Goal: Information Seeking & Learning: Learn about a topic

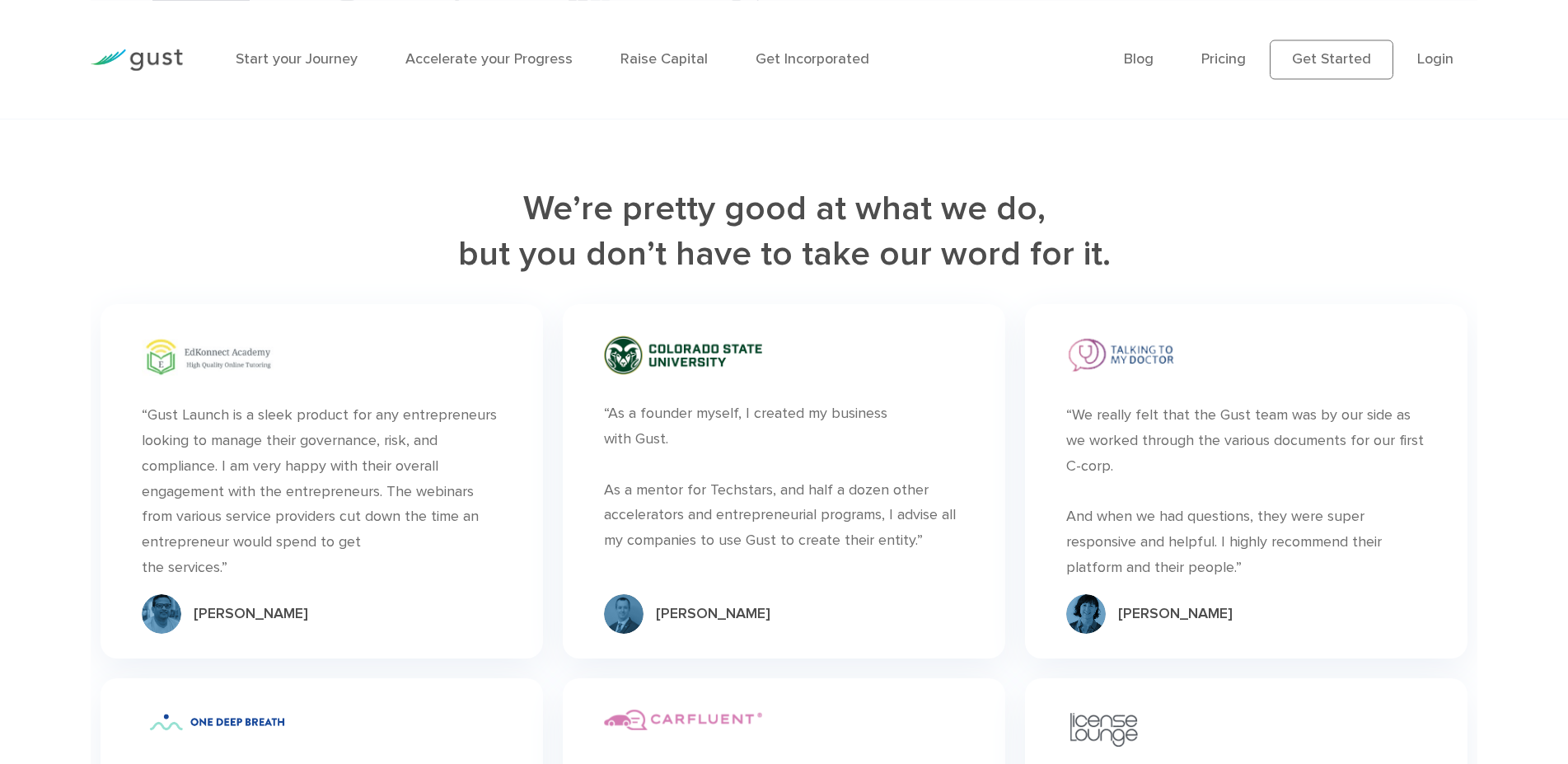
scroll to position [4706, 0]
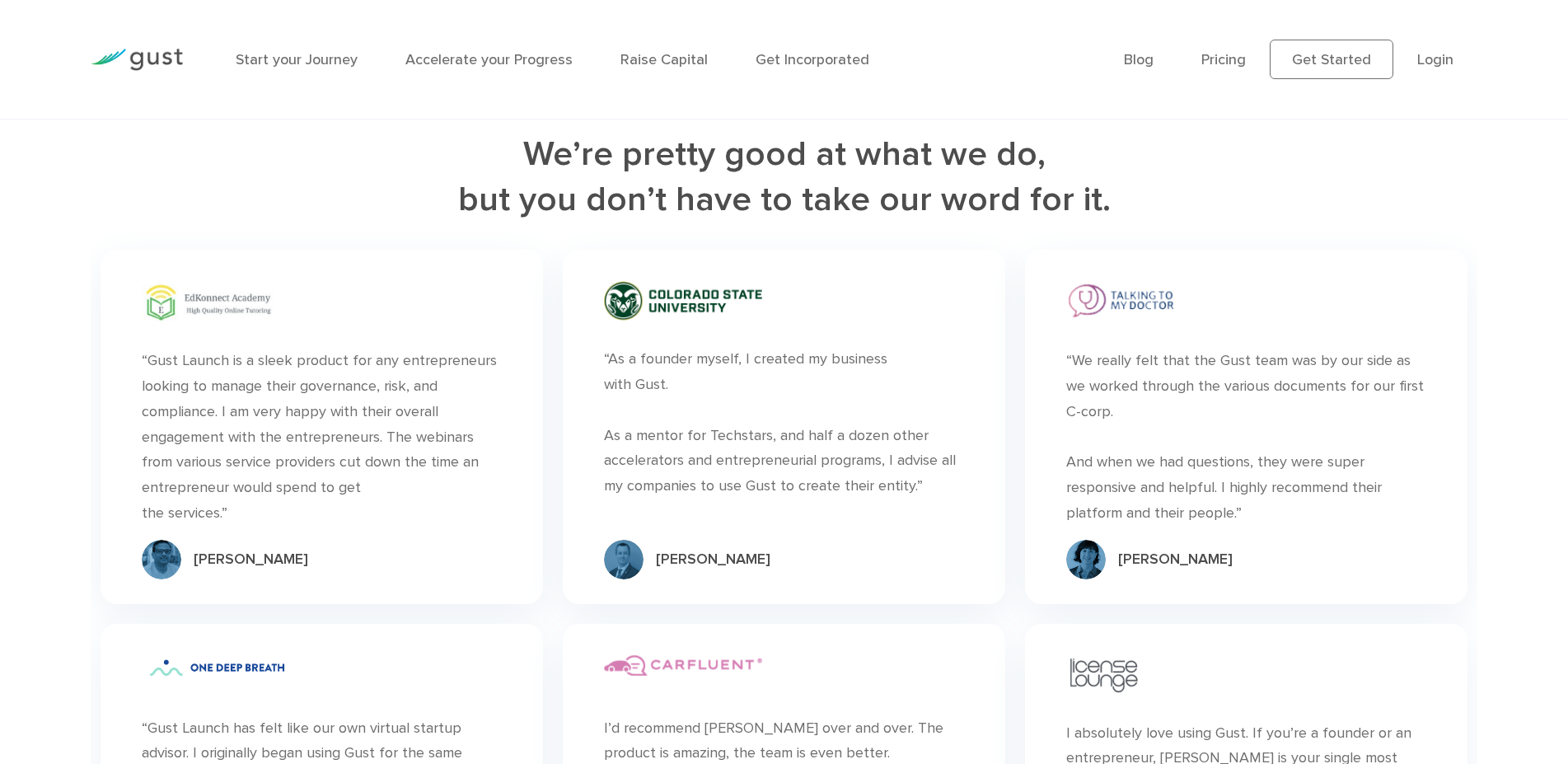
drag, startPoint x: 1284, startPoint y: 400, endPoint x: 1321, endPoint y: 407, distance: 37.7
click at [1321, 407] on div "“We really felt that the Gust team was by our side as we worked through the var…" at bounding box center [1245, 437] width 360 height 177
drag, startPoint x: 1396, startPoint y: 413, endPoint x: 1105, endPoint y: 380, distance: 292.9
click at [1105, 380] on div "“We really felt that the Gust team was by our side as we worked through the var…" at bounding box center [1245, 437] width 360 height 177
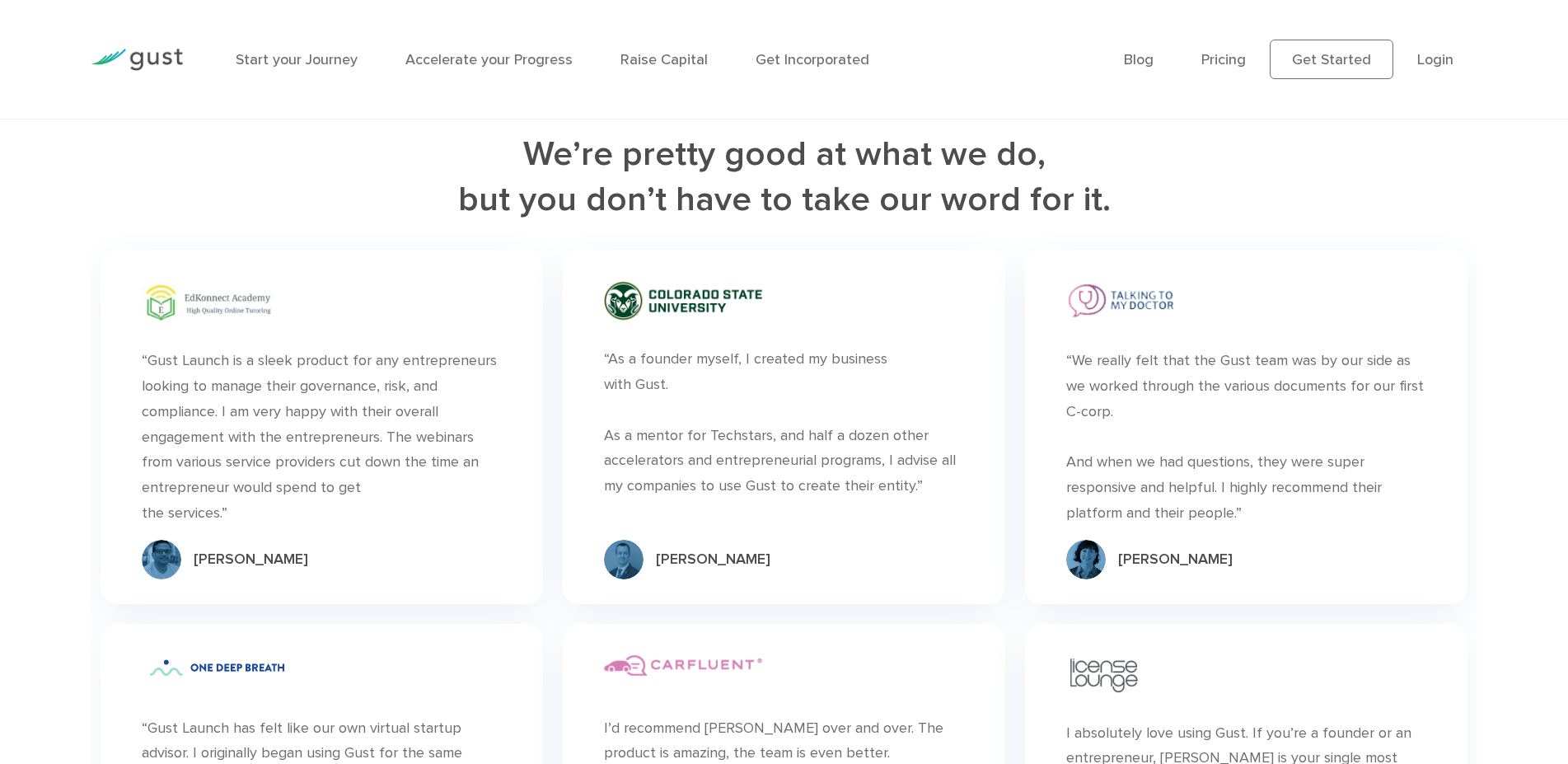
click at [1105, 380] on div "“We really felt that the Gust team was by our side as we worked through the var…" at bounding box center [1245, 437] width 360 height 177
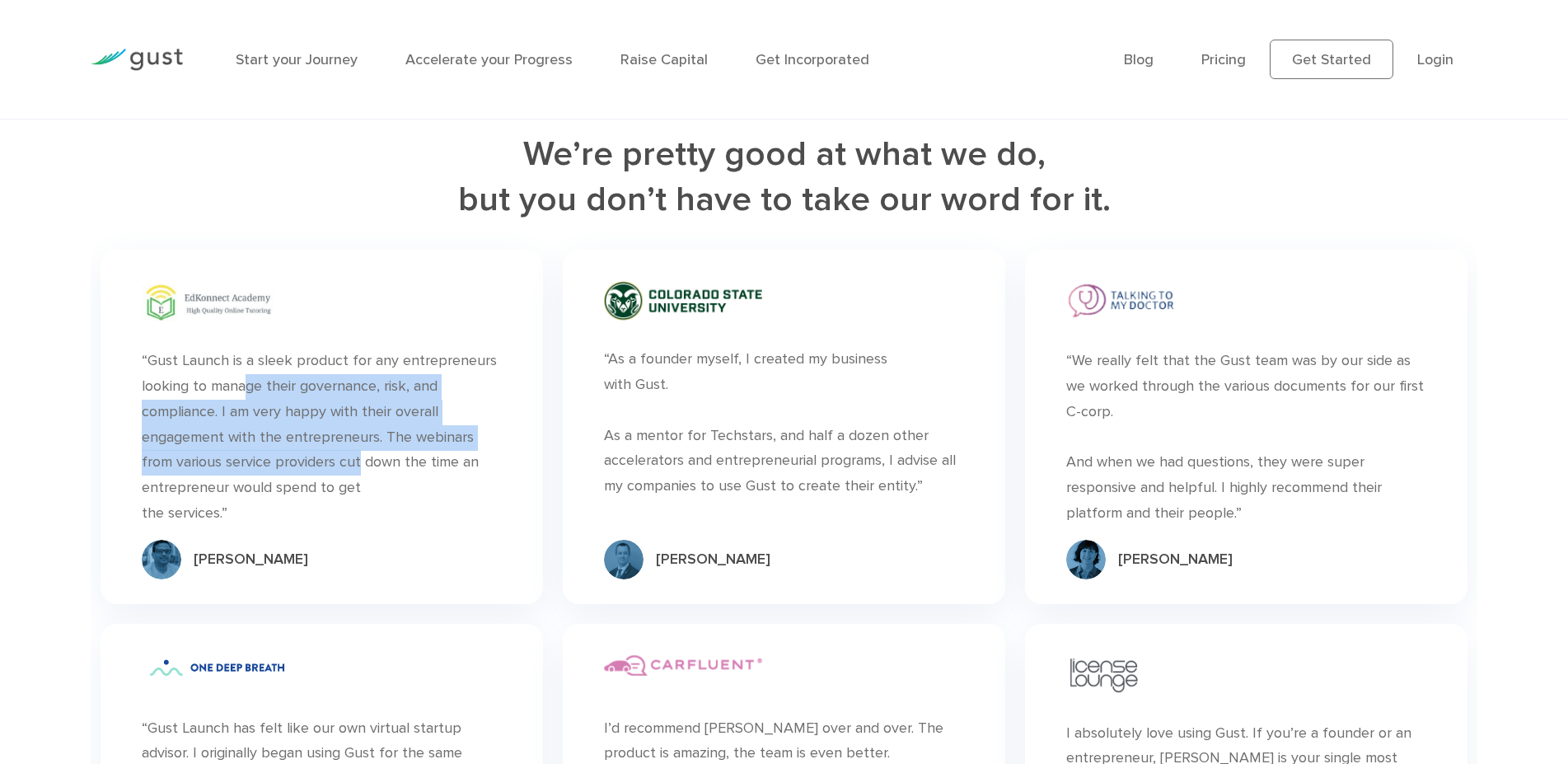
drag, startPoint x: 269, startPoint y: 380, endPoint x: 375, endPoint y: 452, distance: 128.1
click at [375, 452] on div "“Gust Launch is a sleek product for any entrepreneurs looking to manage their g…" at bounding box center [321, 437] width 360 height 177
click at [376, 452] on div "“Gust Launch is a sleek product for any entrepreneurs looking to manage their g…" at bounding box center [321, 437] width 360 height 177
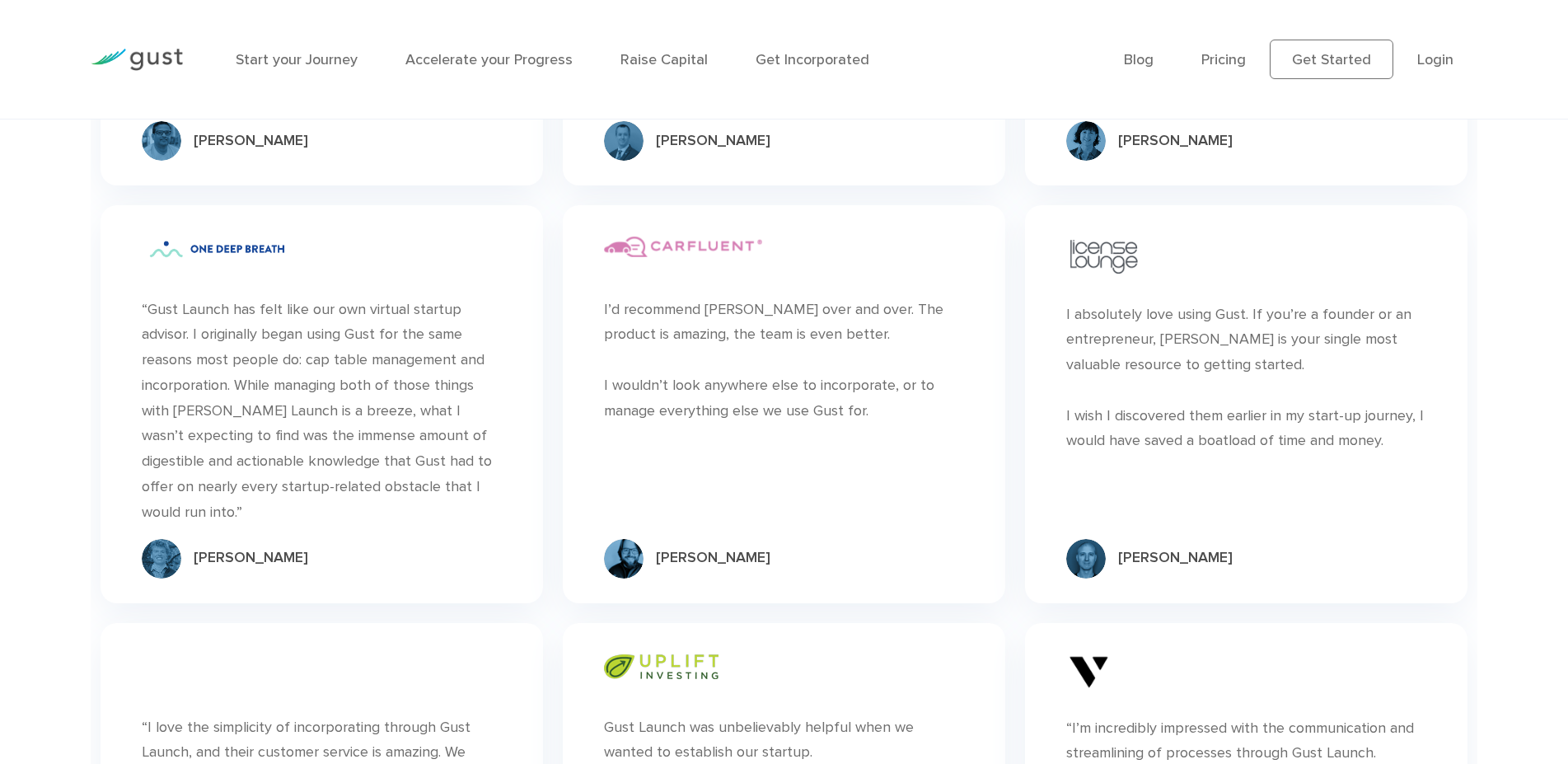
scroll to position [5126, 0]
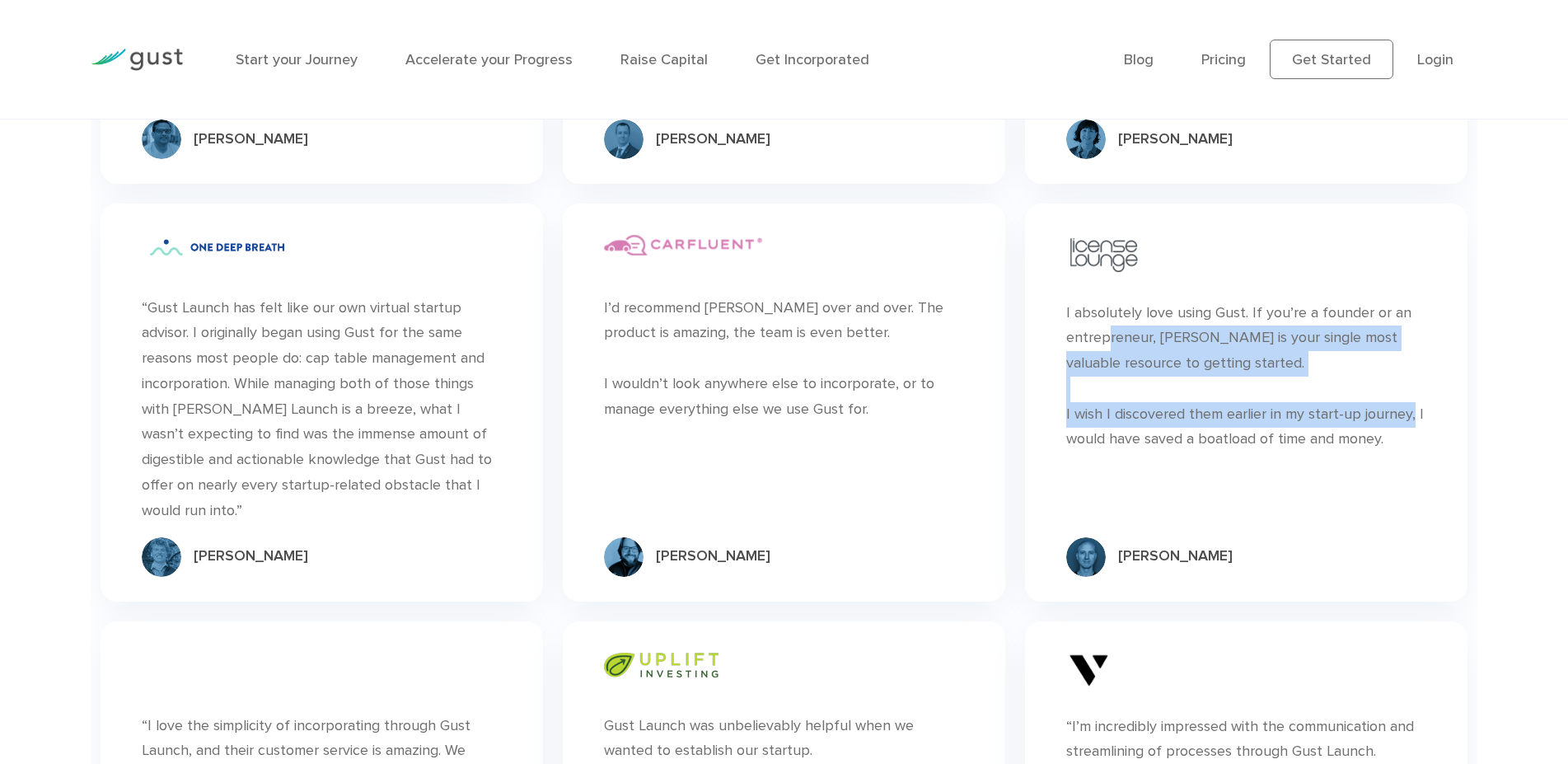
drag, startPoint x: 1174, startPoint y: 329, endPoint x: 1411, endPoint y: 432, distance: 258.4
click at [1411, 432] on div "“ I absolutely love using Gust. If you’re a founder or an entrepreneur, [PERSON…" at bounding box center [1245, 370] width 360 height 165
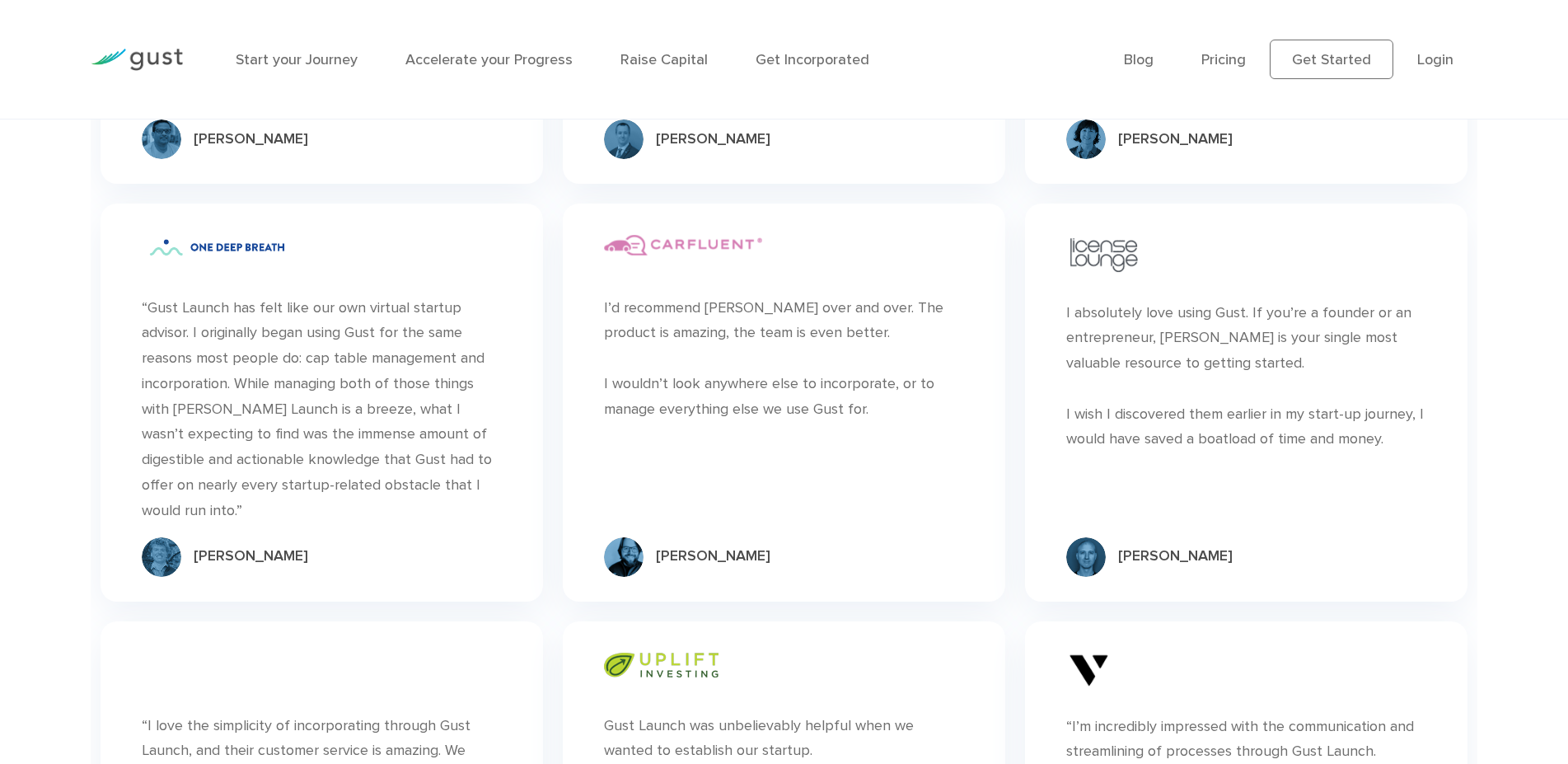
click at [1375, 487] on div "“ I absolutely love using Gust. If you’re a founder or an entrepreneur, [PERSON…" at bounding box center [1245, 402] width 442 height 398
drag, startPoint x: 1403, startPoint y: 457, endPoint x: 1059, endPoint y: 341, distance: 363.0
click at [1059, 341] on div "“ I absolutely love using Gust. If you’re a founder or an entrepreneur, [PERSON…" at bounding box center [1245, 402] width 442 height 398
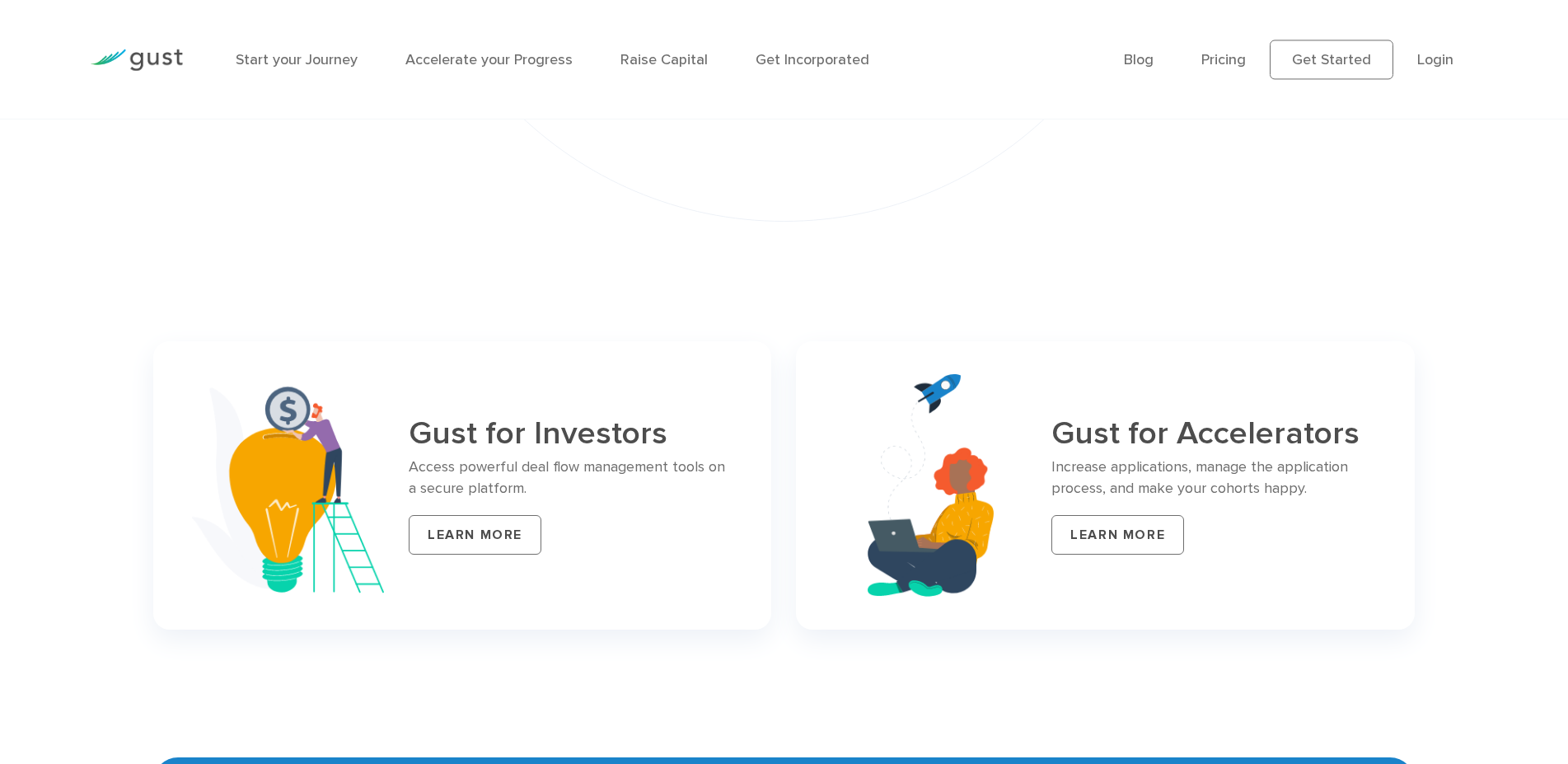
scroll to position [6554, 0]
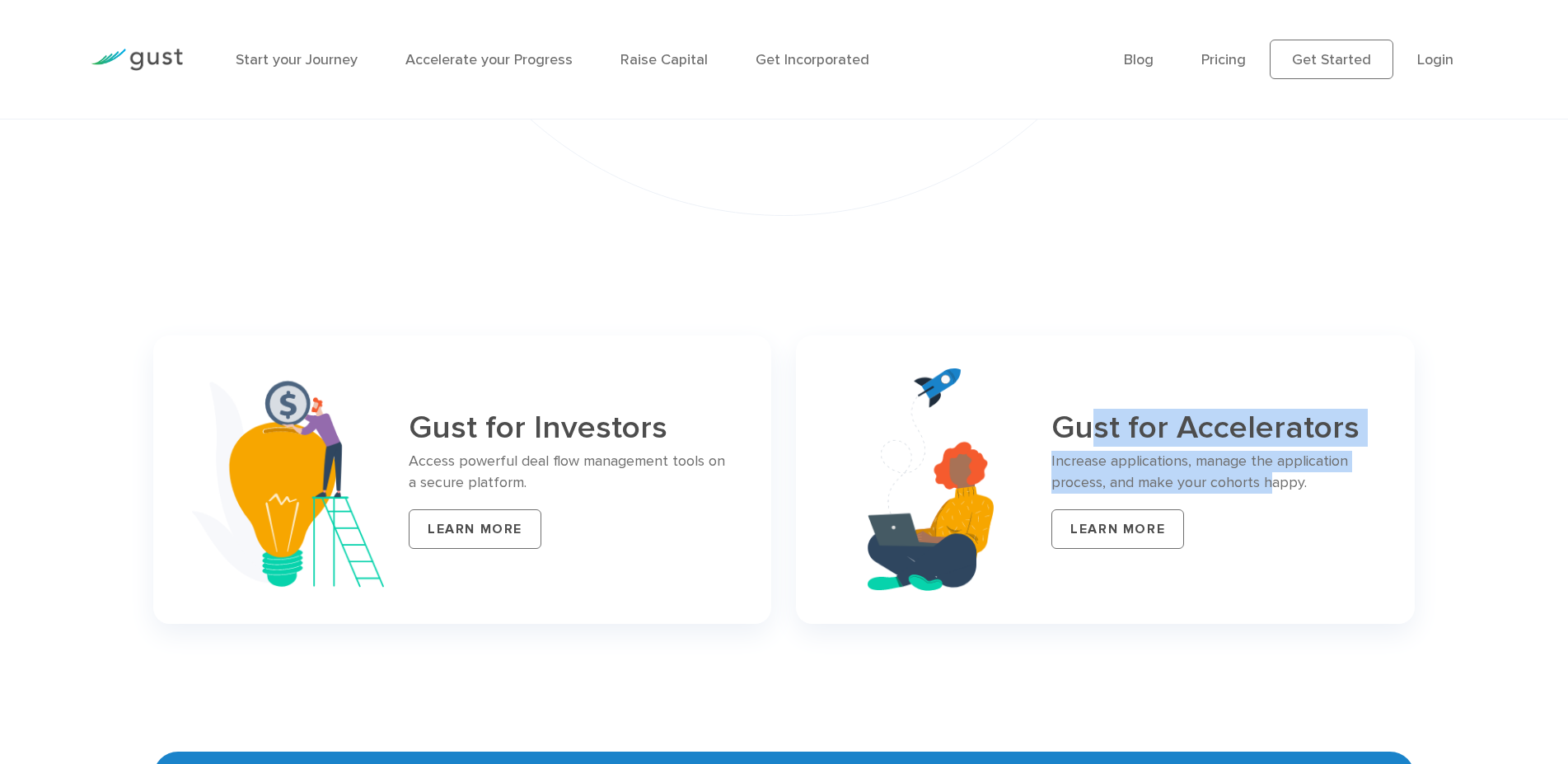
drag, startPoint x: 1092, startPoint y: 420, endPoint x: 1267, endPoint y: 485, distance: 186.7
click at [1267, 485] on div "Gust for Accelerators Increase applications, manage the application process, an…" at bounding box center [1213, 480] width 325 height 139
click at [1267, 485] on p "Increase applications, manage the application process, and make your cohorts ha…" at bounding box center [1213, 472] width 325 height 43
drag, startPoint x: 1273, startPoint y: 478, endPoint x: 1088, endPoint y: 421, distance: 193.6
click at [1088, 421] on div "Gust for Accelerators Increase applications, manage the application process, an…" at bounding box center [1213, 480] width 325 height 139
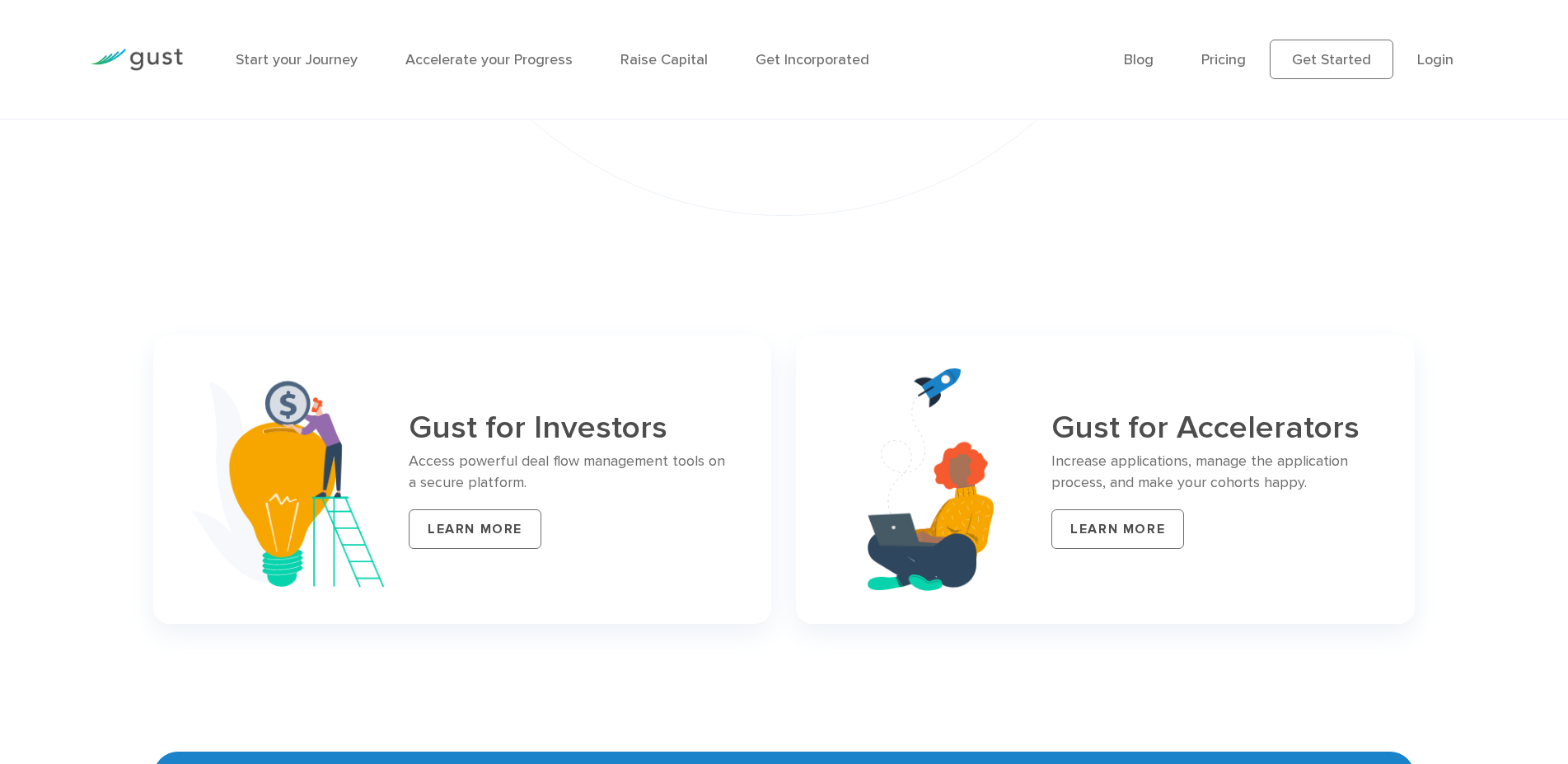
click at [1088, 421] on h3 "Gust for Accelerators" at bounding box center [1213, 427] width 325 height 36
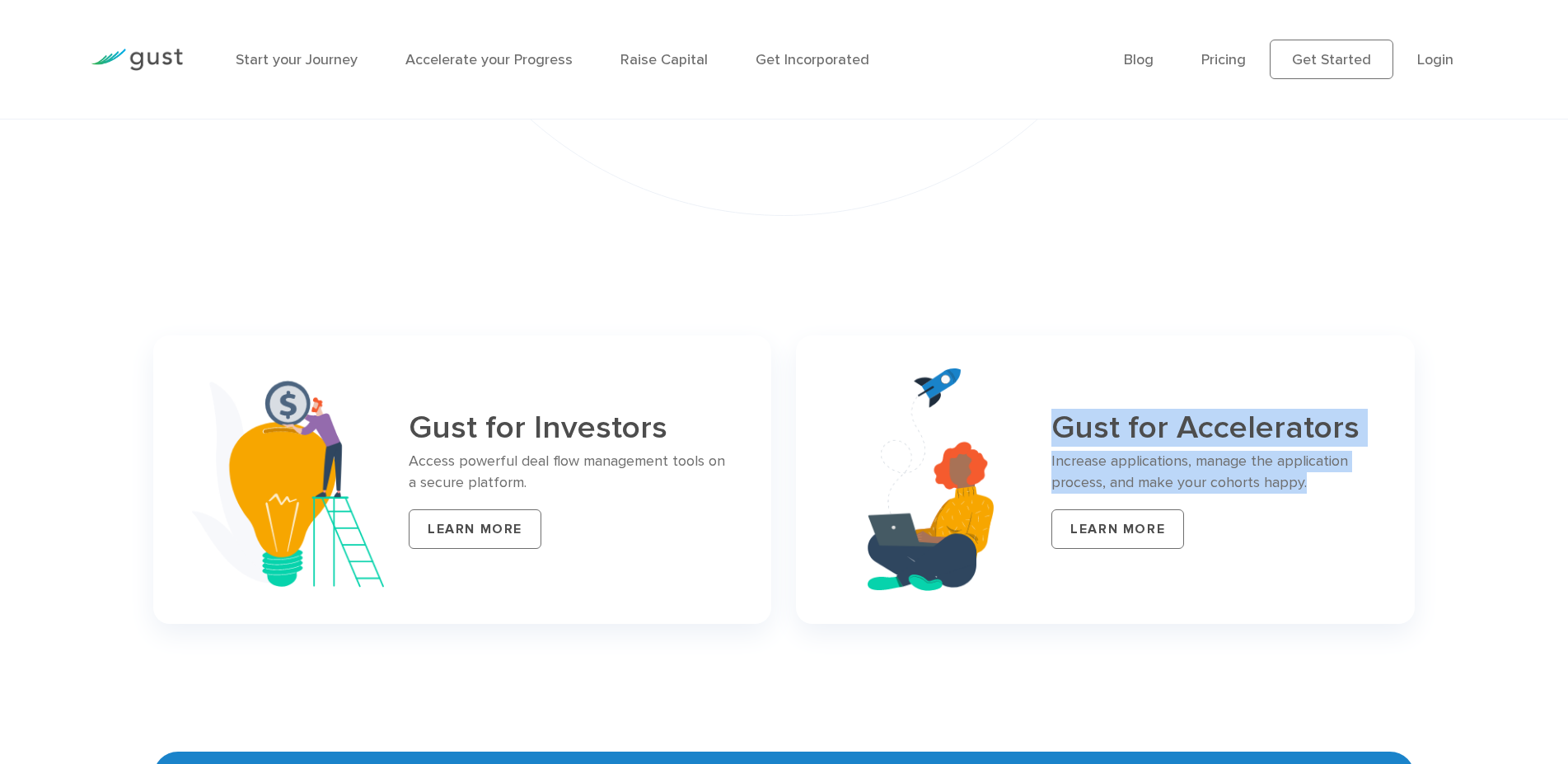
drag, startPoint x: 1048, startPoint y: 418, endPoint x: 1344, endPoint y: 489, distance: 304.4
click at [1344, 489] on div "Gust for Accelerators Increase applications, manage the application process, an…" at bounding box center [1104, 480] width 618 height 289
click at [1340, 490] on div "Gust for Accelerators Increase applications, manage the application process, an…" at bounding box center [1213, 480] width 325 height 139
drag, startPoint x: 1260, startPoint y: 469, endPoint x: 1100, endPoint y: 420, distance: 167.3
click at [1100, 420] on div "Gust for Accelerators Increase applications, manage the application process, an…" at bounding box center [1213, 480] width 325 height 139
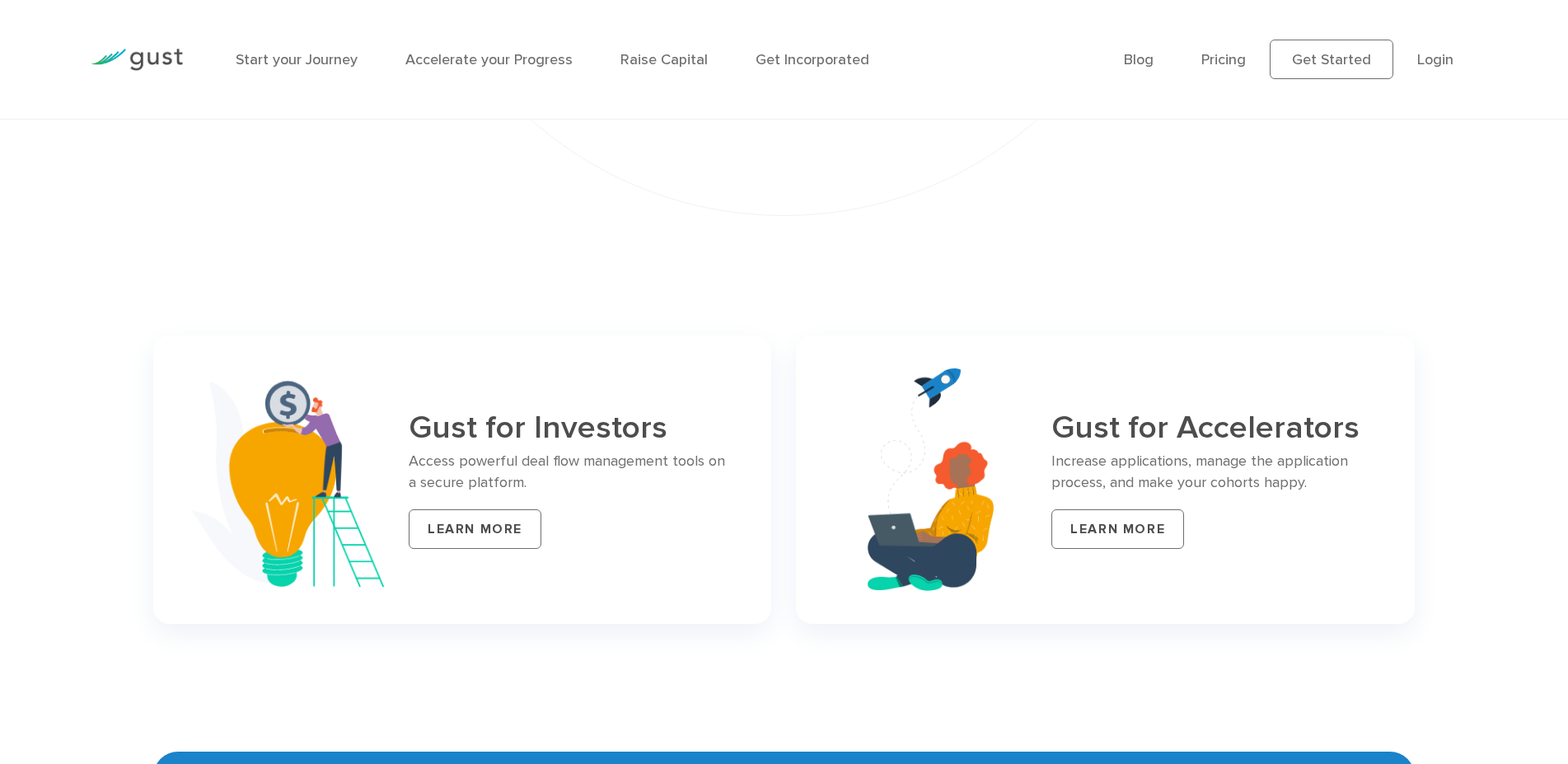
click at [1100, 420] on h3 "Gust for Accelerators" at bounding box center [1213, 427] width 325 height 36
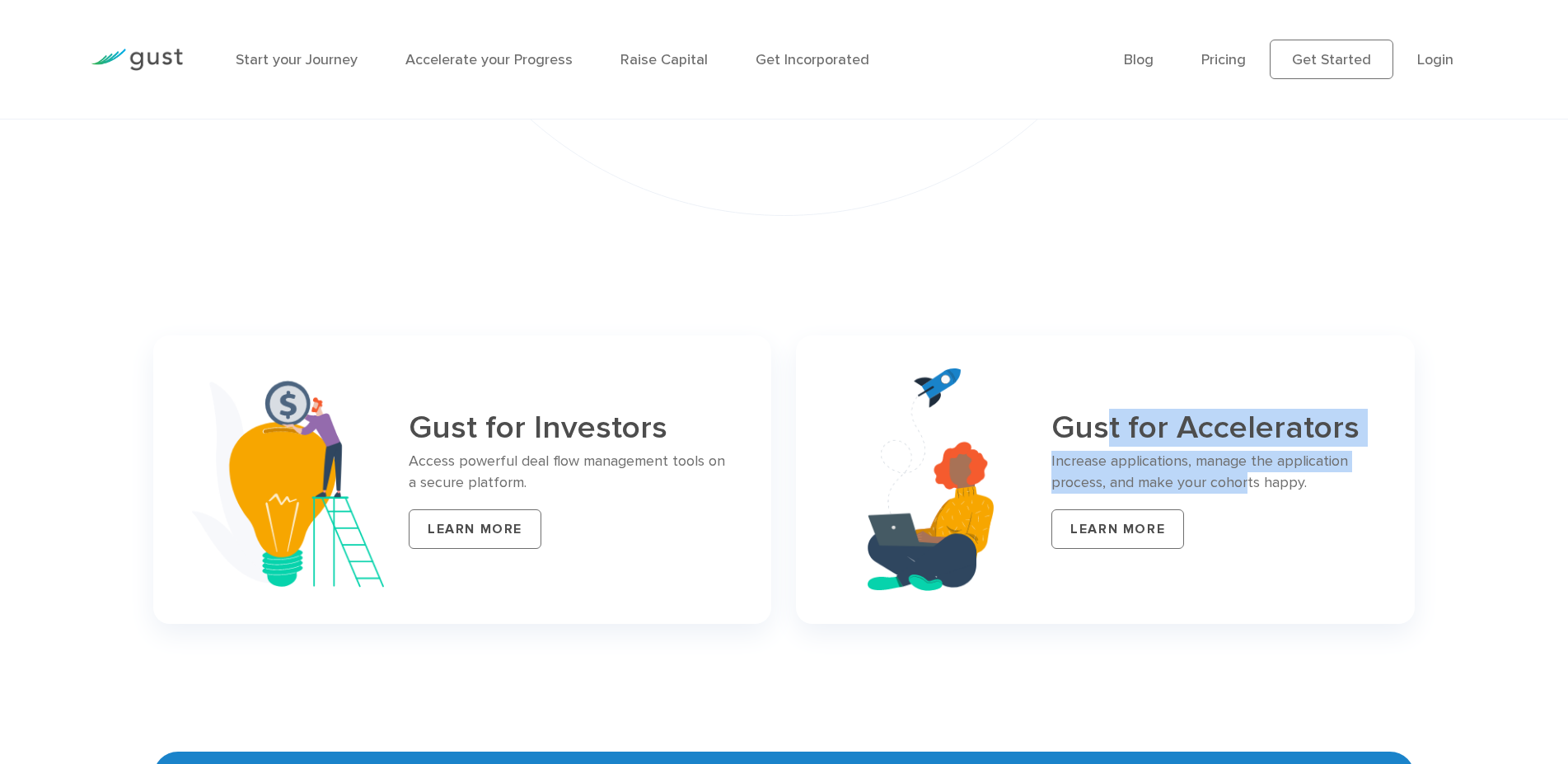
drag, startPoint x: 1131, startPoint y: 420, endPoint x: 1250, endPoint y: 489, distance: 137.6
click at [1250, 489] on div "Gust for Accelerators Increase applications, manage the application process, an…" at bounding box center [1213, 480] width 325 height 139
click at [1250, 489] on p "Increase applications, manage the application process, and make your cohorts ha…" at bounding box center [1213, 472] width 325 height 43
drag, startPoint x: 1270, startPoint y: 480, endPoint x: 1100, endPoint y: 414, distance: 182.4
click at [1106, 416] on div "Gust for Accelerators Increase applications, manage the application process, an…" at bounding box center [1213, 480] width 325 height 139
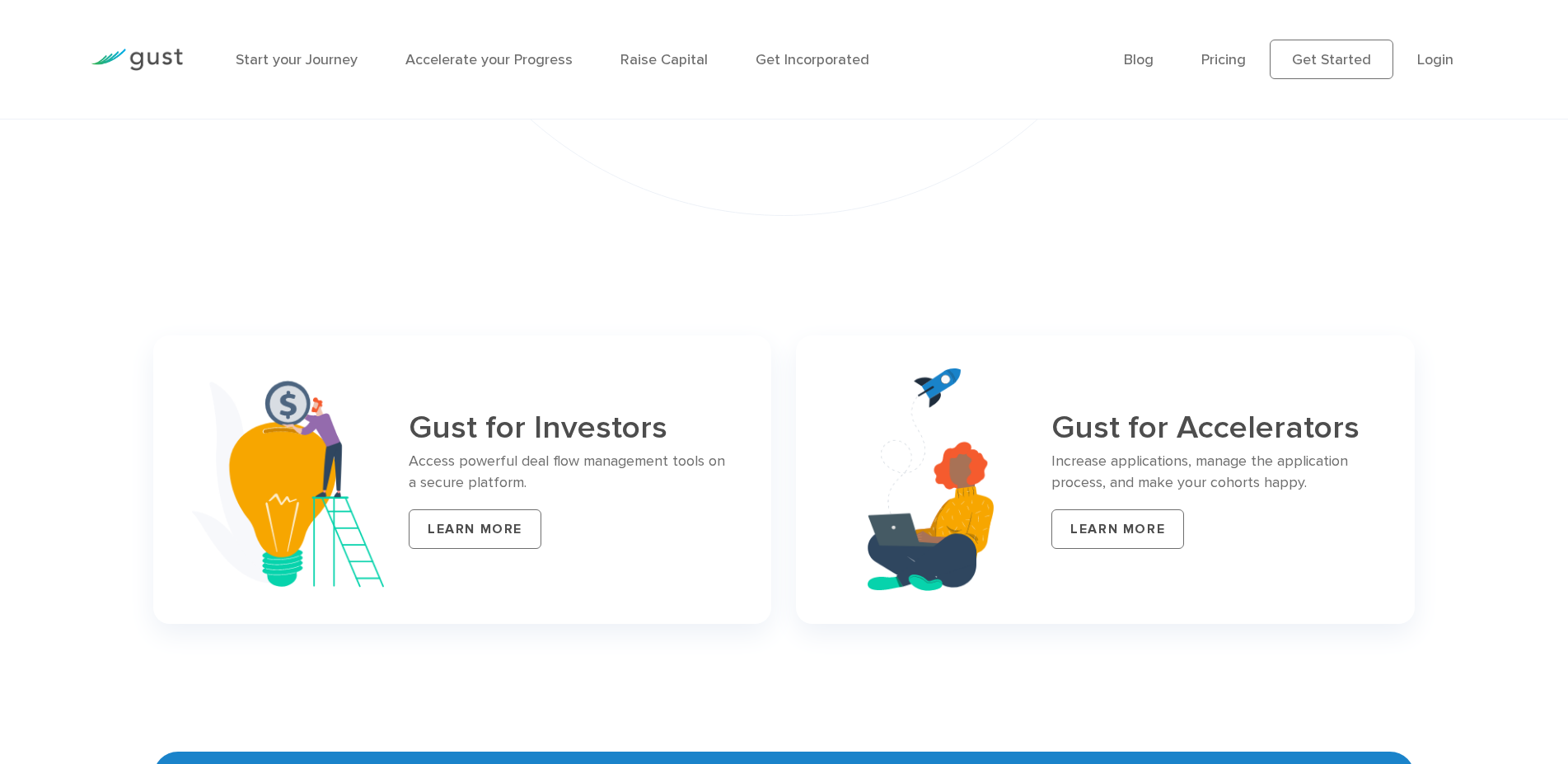
click at [1099, 414] on h3 "Gust for Accelerators" at bounding box center [1213, 427] width 325 height 36
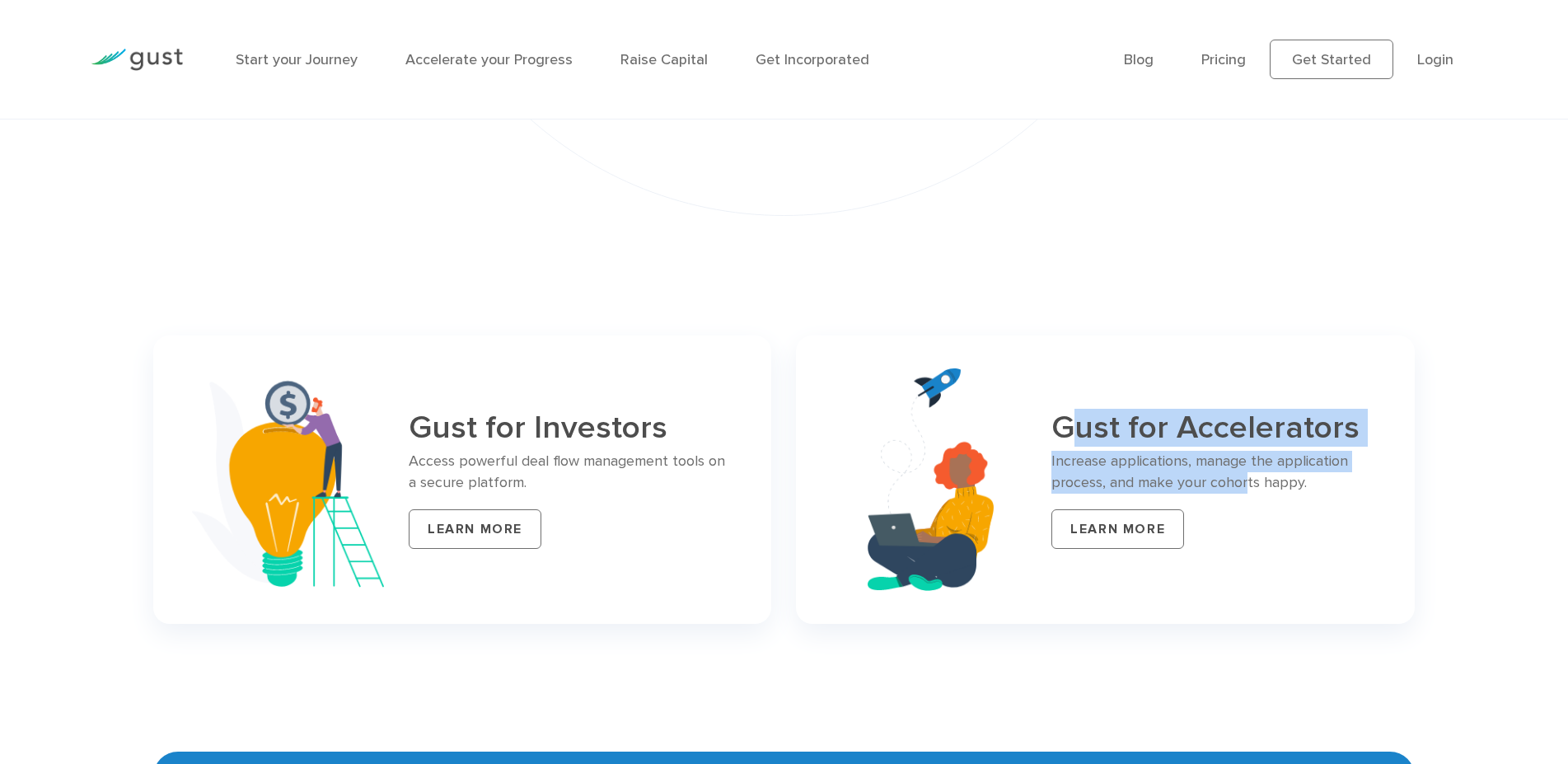
drag, startPoint x: 1075, startPoint y: 413, endPoint x: 1248, endPoint y: 475, distance: 183.8
click at [1248, 475] on div "Gust for Accelerators Increase applications, manage the application process, an…" at bounding box center [1213, 480] width 325 height 139
click at [1248, 475] on p "Increase applications, manage the application process, and make your cohorts ha…" at bounding box center [1213, 472] width 325 height 43
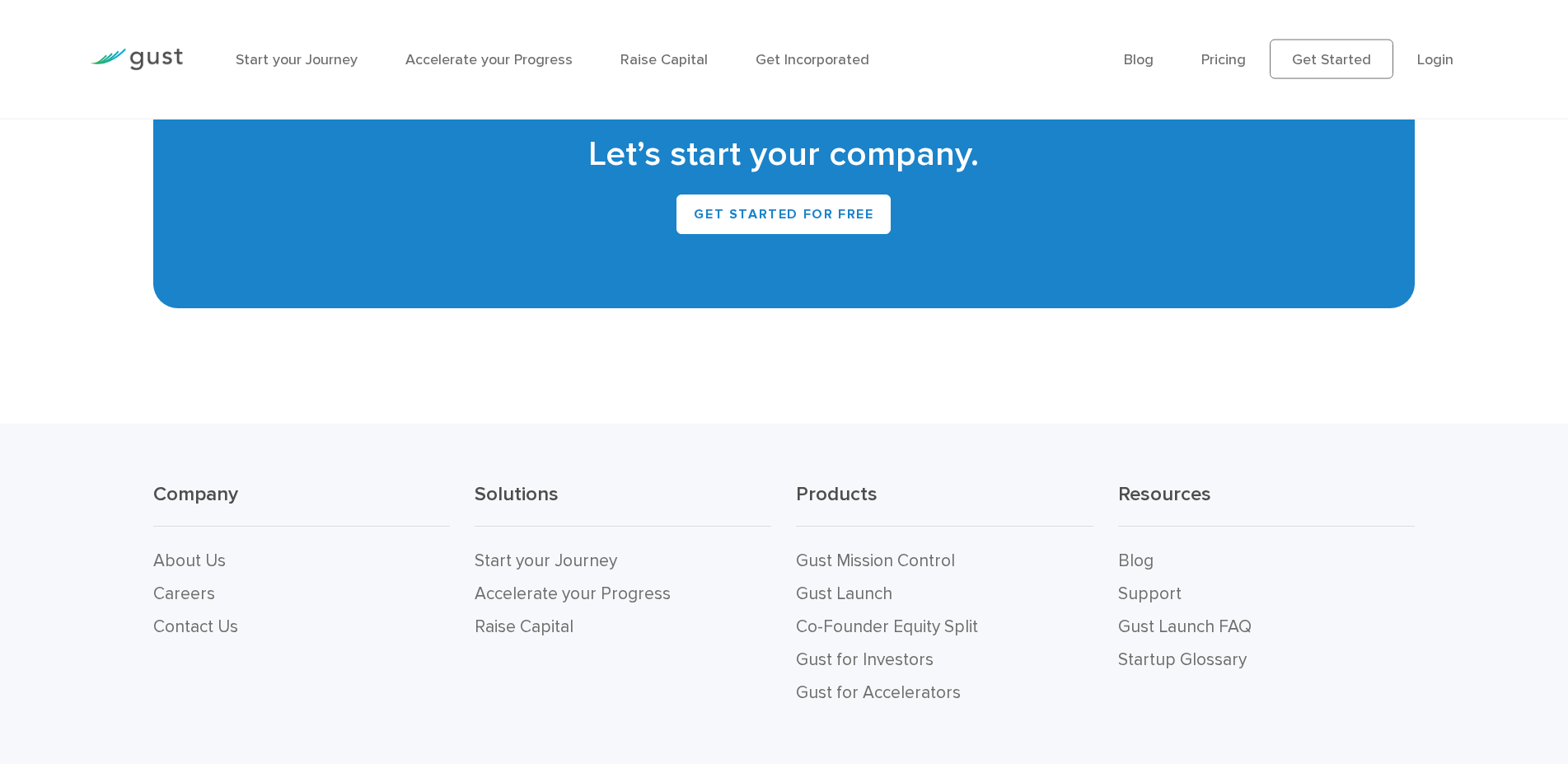
scroll to position [7363, 0]
